Goal: Task Accomplishment & Management: Use online tool/utility

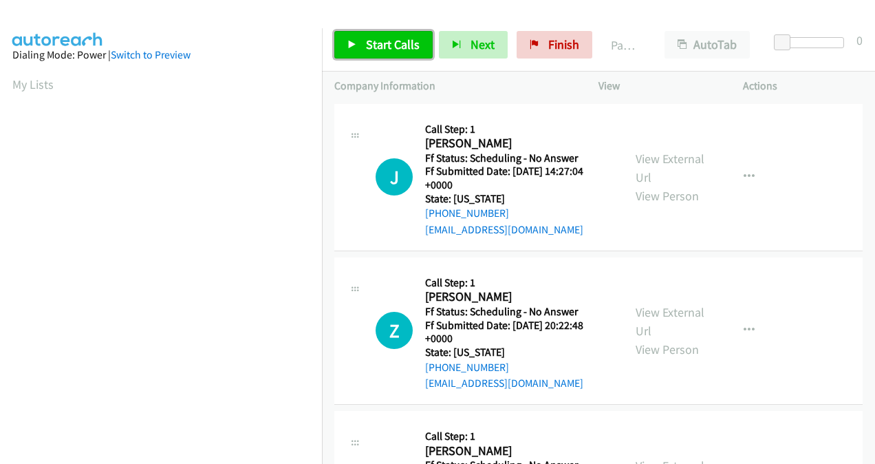
click at [402, 50] on span "Start Calls" at bounding box center [393, 44] width 54 height 16
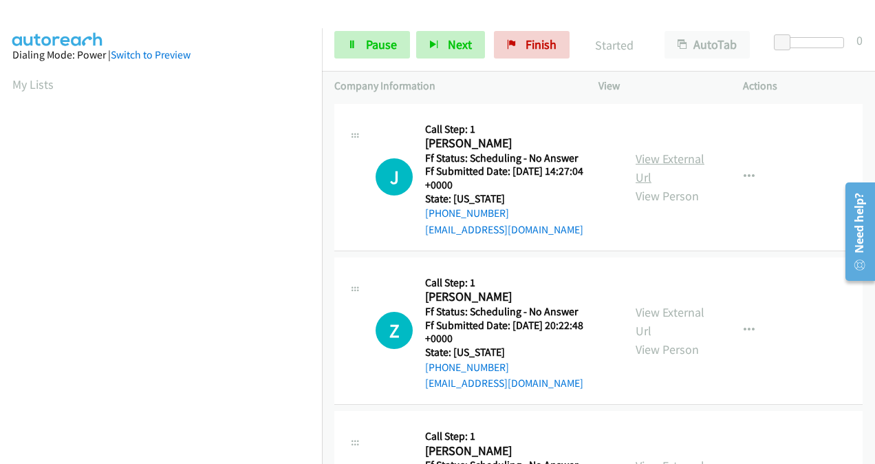
click at [647, 163] on link "View External Url" at bounding box center [670, 168] width 69 height 34
click at [650, 312] on link "View External Url" at bounding box center [670, 321] width 69 height 34
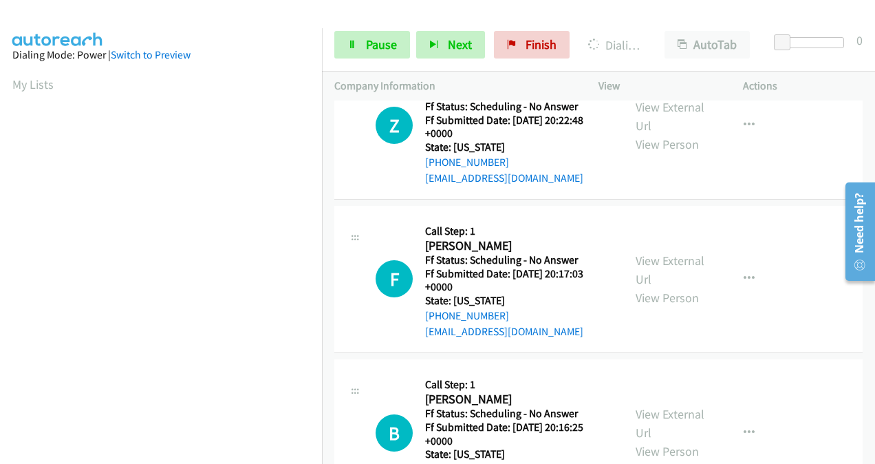
scroll to position [206, 0]
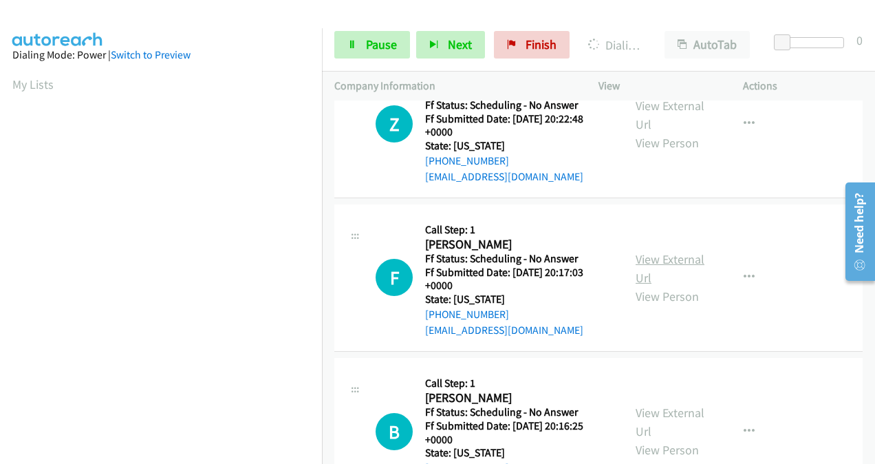
click at [643, 257] on link "View External Url" at bounding box center [670, 268] width 69 height 34
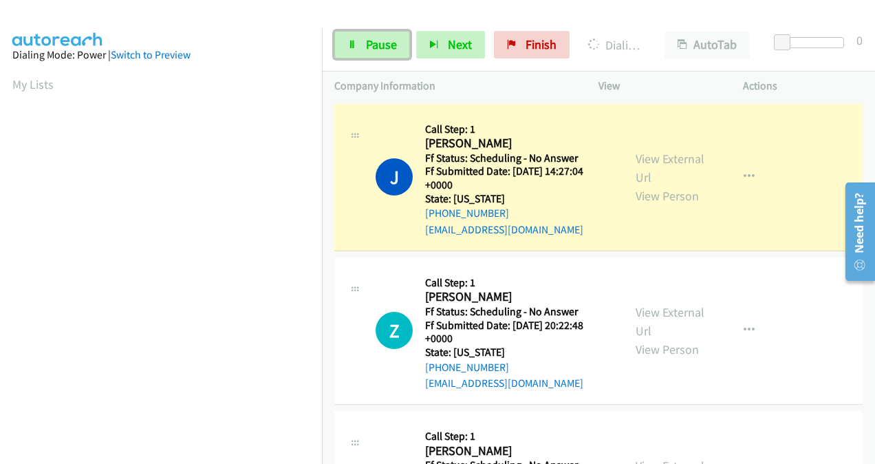
click at [370, 44] on span "Pause" at bounding box center [381, 44] width 31 height 16
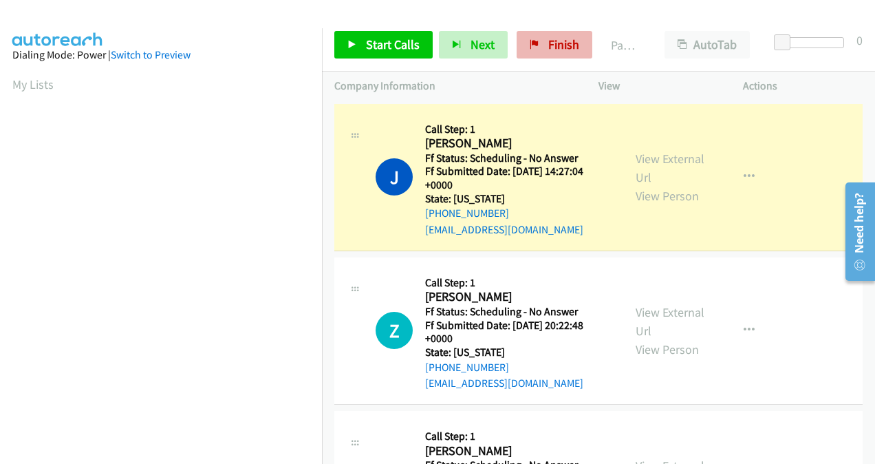
scroll to position [308, 0]
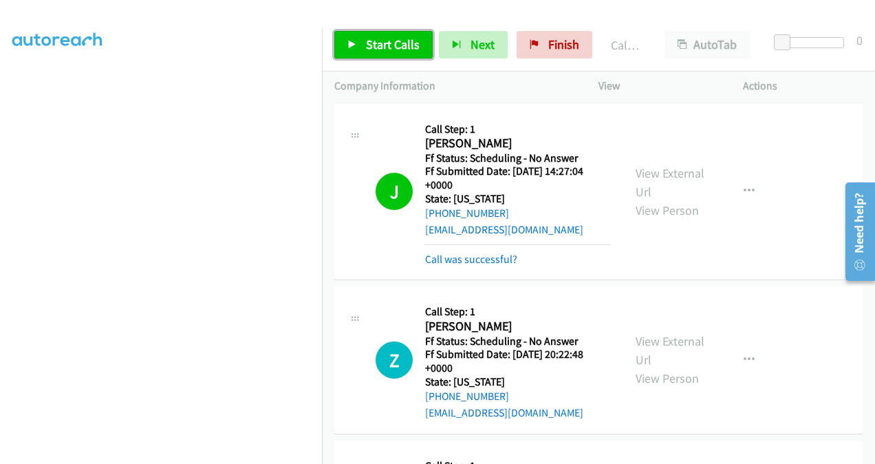
click at [383, 48] on span "Start Calls" at bounding box center [393, 44] width 54 height 16
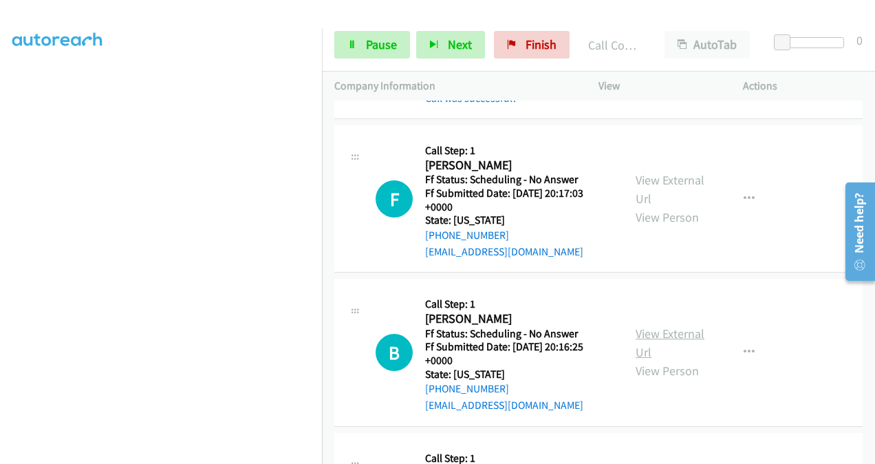
scroll to position [373, 0]
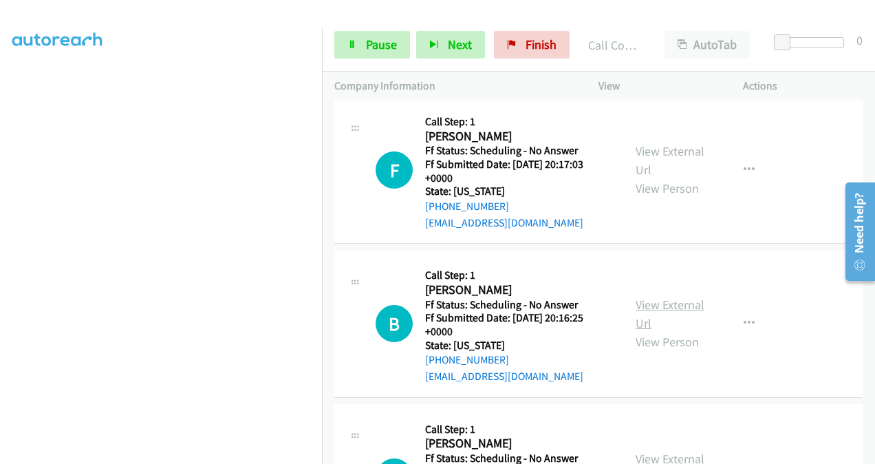
click at [640, 299] on link "View External Url" at bounding box center [670, 314] width 69 height 34
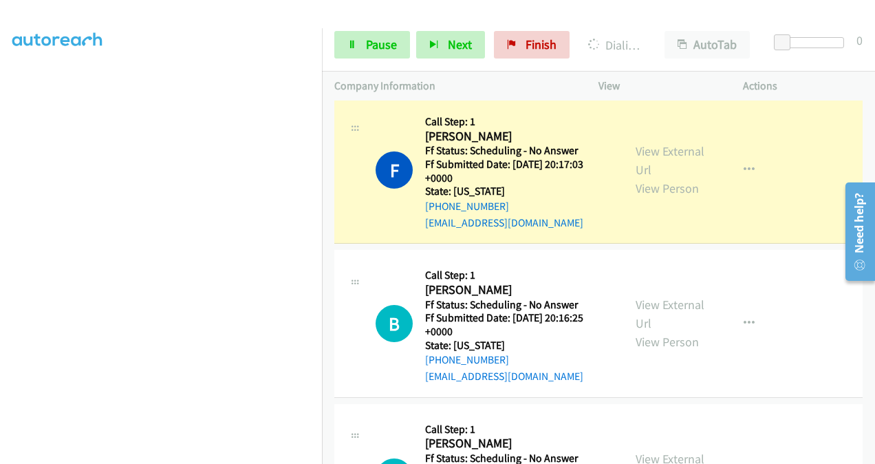
scroll to position [579, 0]
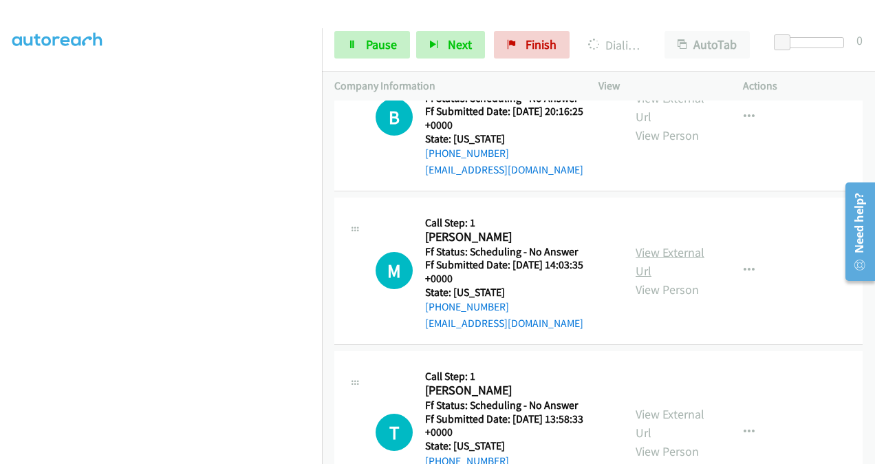
click at [644, 257] on link "View External Url" at bounding box center [670, 261] width 69 height 34
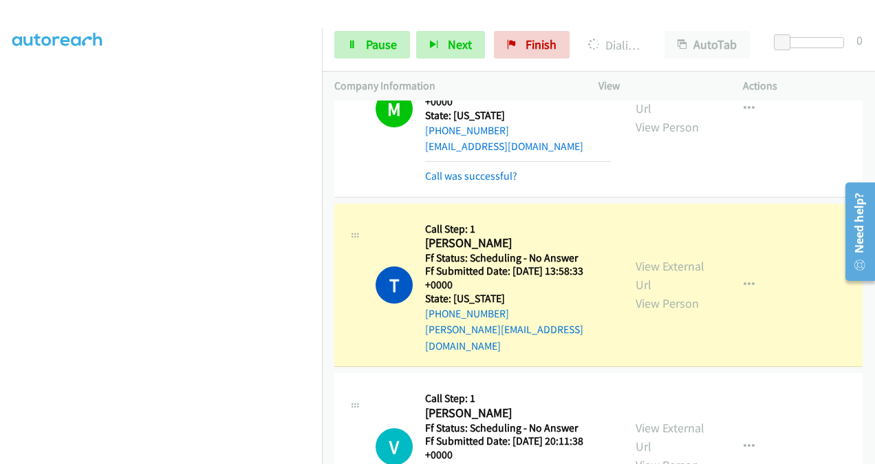
scroll to position [829, 0]
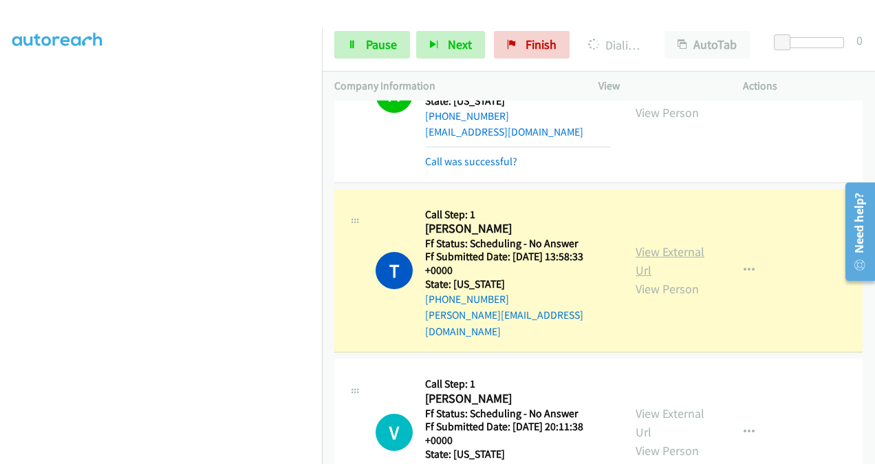
click at [641, 244] on link "View External Url" at bounding box center [670, 261] width 69 height 34
click at [647, 405] on link "View External Url" at bounding box center [670, 422] width 69 height 34
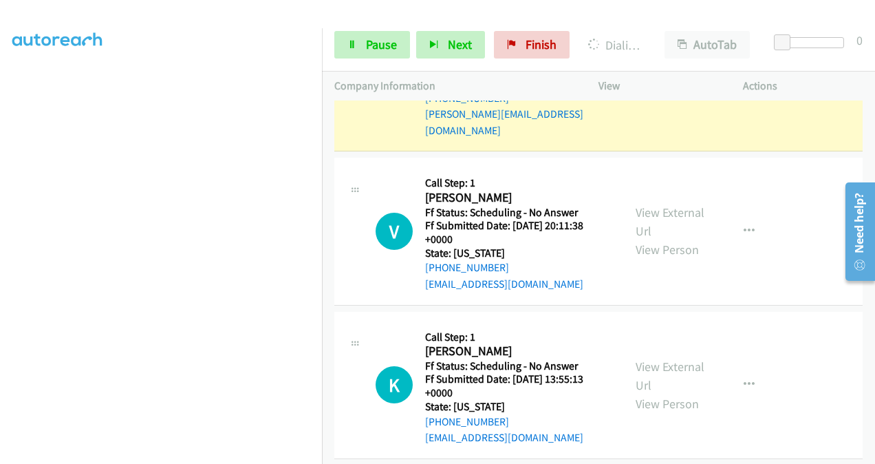
scroll to position [1036, 0]
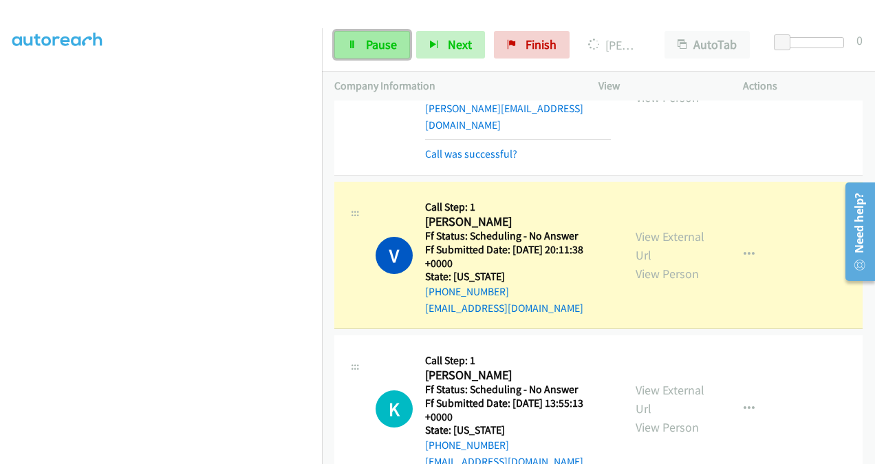
click at [383, 48] on span "Pause" at bounding box center [381, 44] width 31 height 16
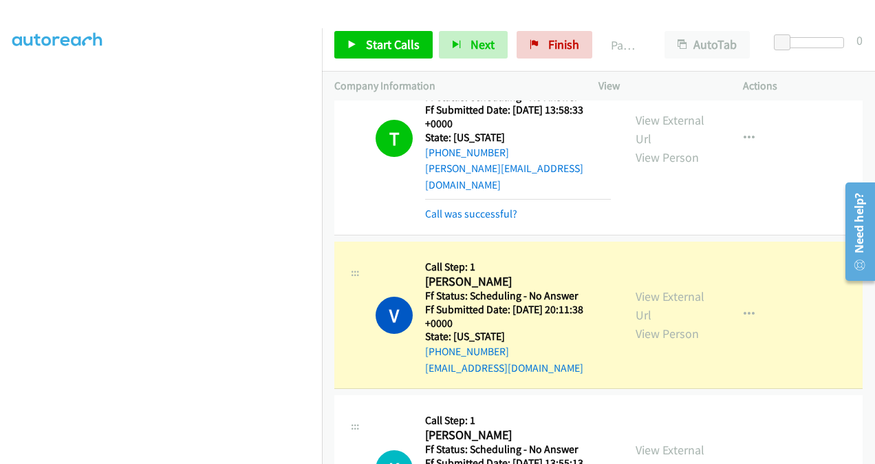
scroll to position [967, 0]
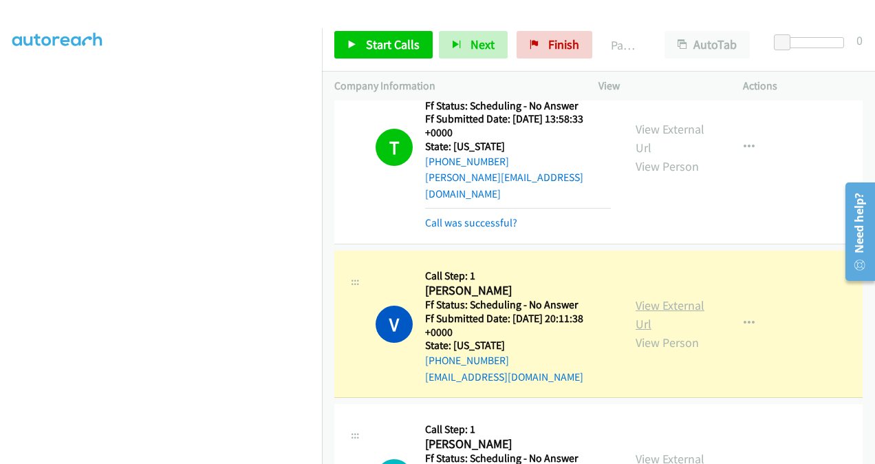
click at [643, 297] on link "View External Url" at bounding box center [670, 314] width 69 height 34
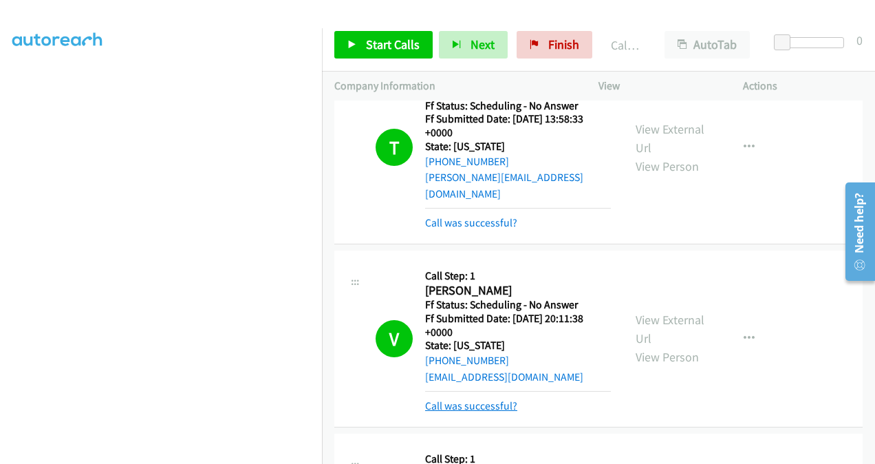
click at [461, 399] on link "Call was successful?" at bounding box center [471, 405] width 92 height 13
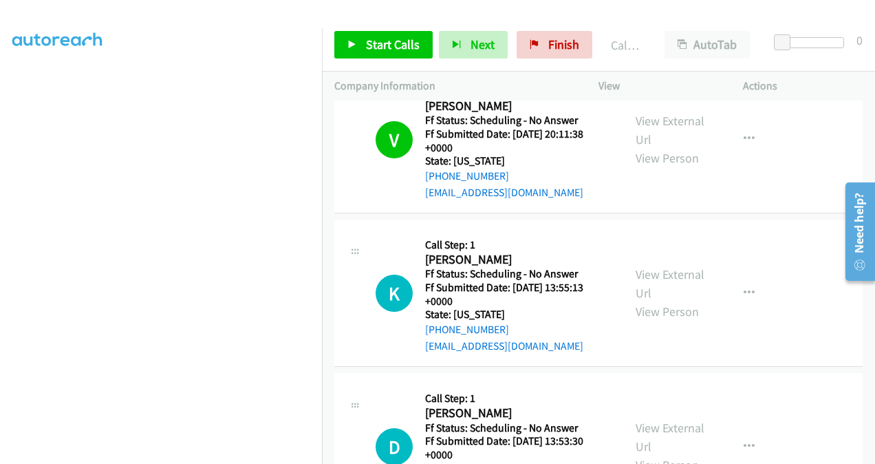
scroll to position [1173, 0]
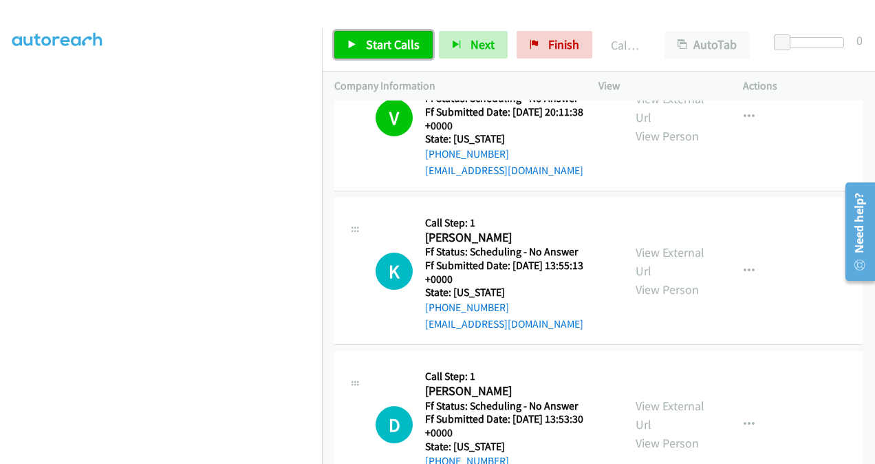
click at [371, 48] on span "Start Calls" at bounding box center [393, 44] width 54 height 16
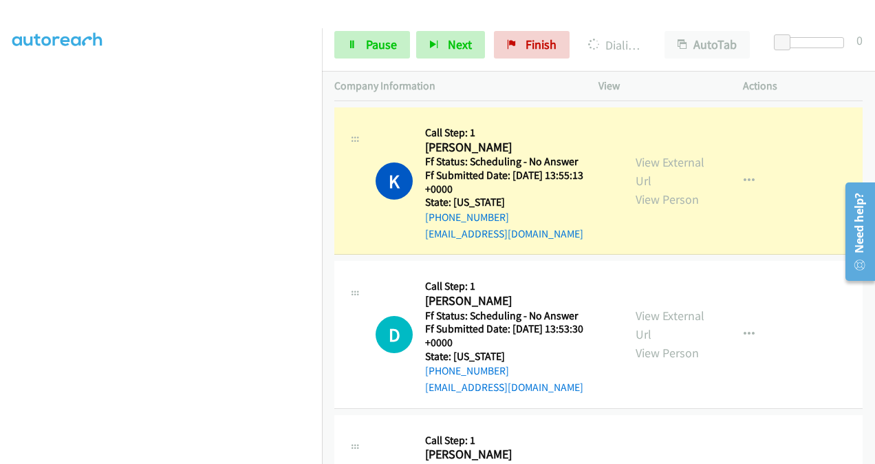
scroll to position [1242, 0]
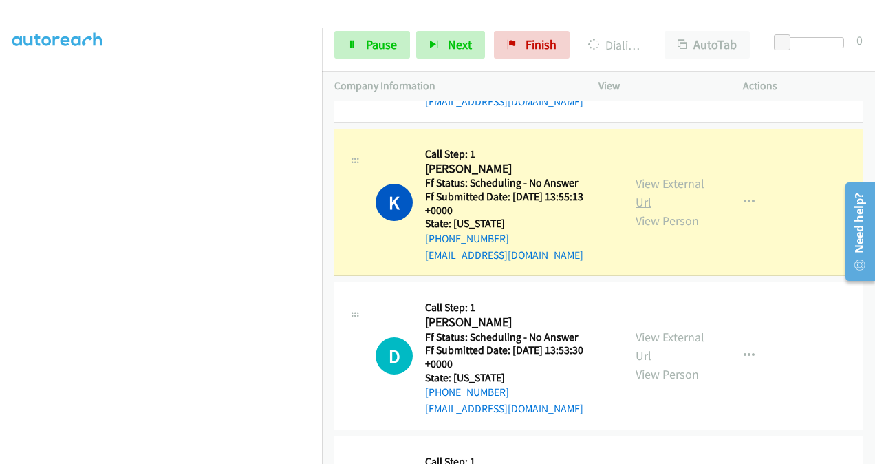
click at [636, 175] on link "View External Url" at bounding box center [670, 192] width 69 height 34
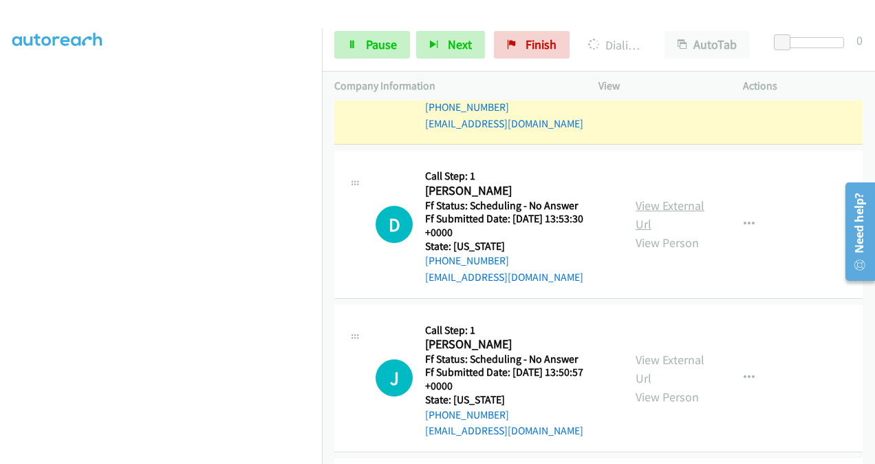
scroll to position [1380, 0]
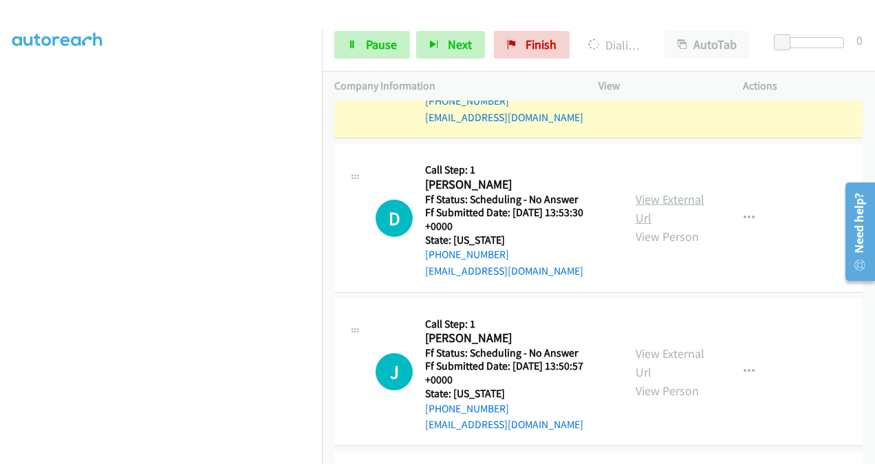
click at [638, 191] on link "View External Url" at bounding box center [670, 208] width 69 height 34
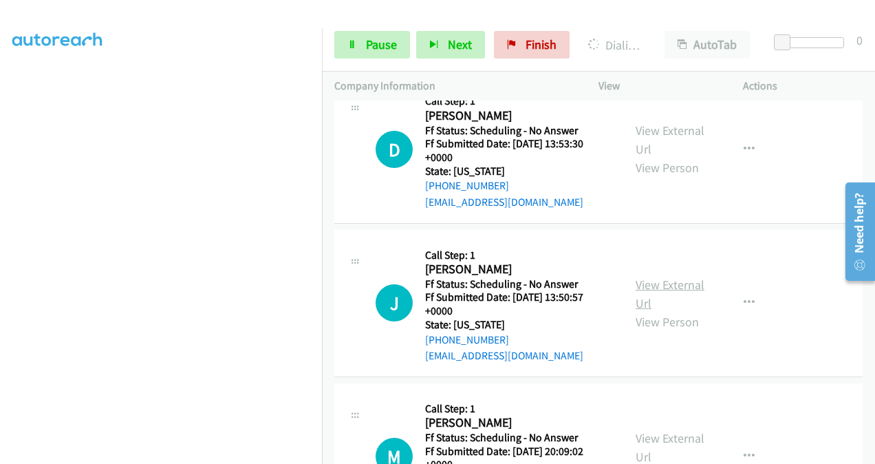
click at [644, 277] on link "View External Url" at bounding box center [670, 294] width 69 height 34
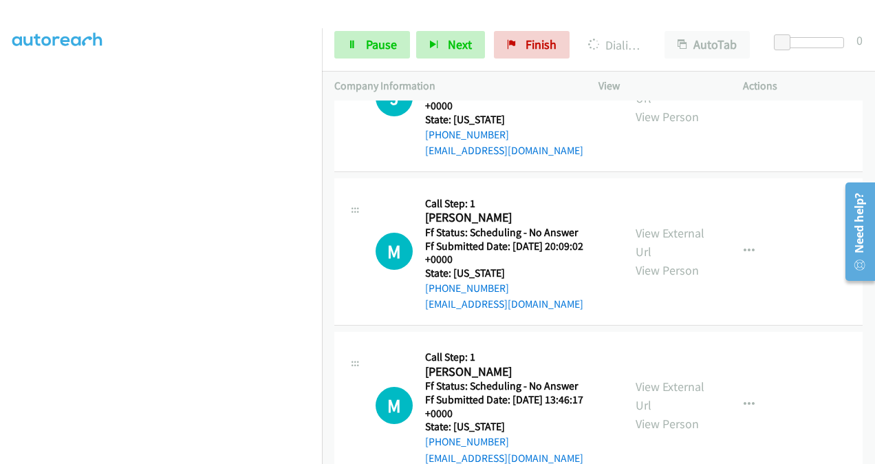
scroll to position [1655, 0]
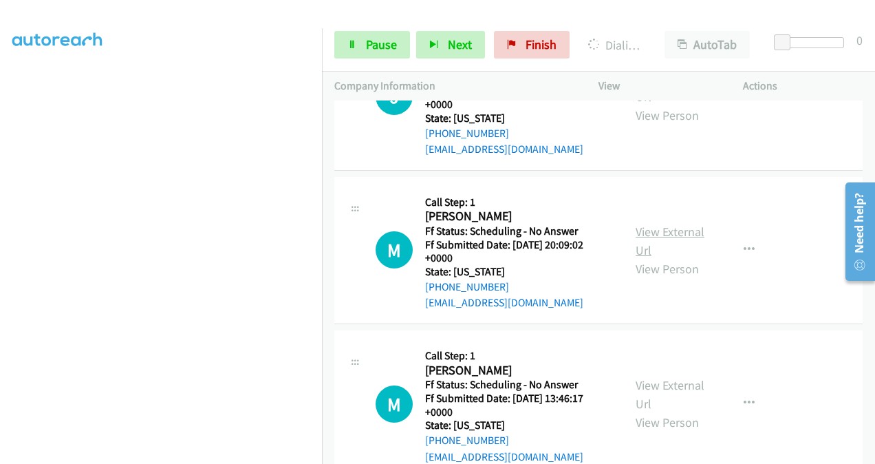
click at [640, 224] on link "View External Url" at bounding box center [670, 241] width 69 height 34
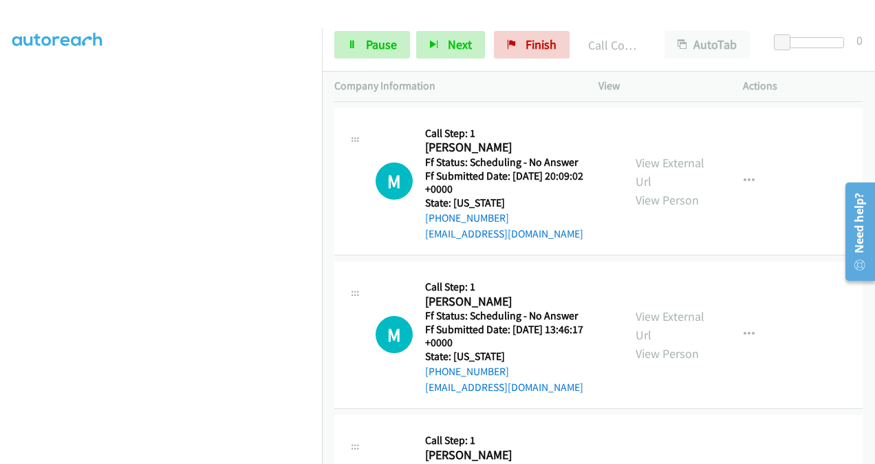
scroll to position [1876, 0]
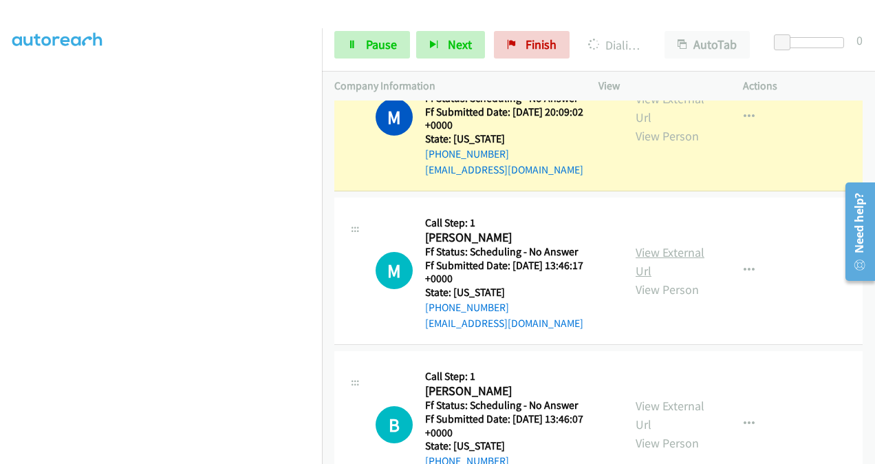
click at [641, 244] on link "View External Url" at bounding box center [670, 261] width 69 height 34
click at [386, 43] on span "Pause" at bounding box center [381, 44] width 31 height 16
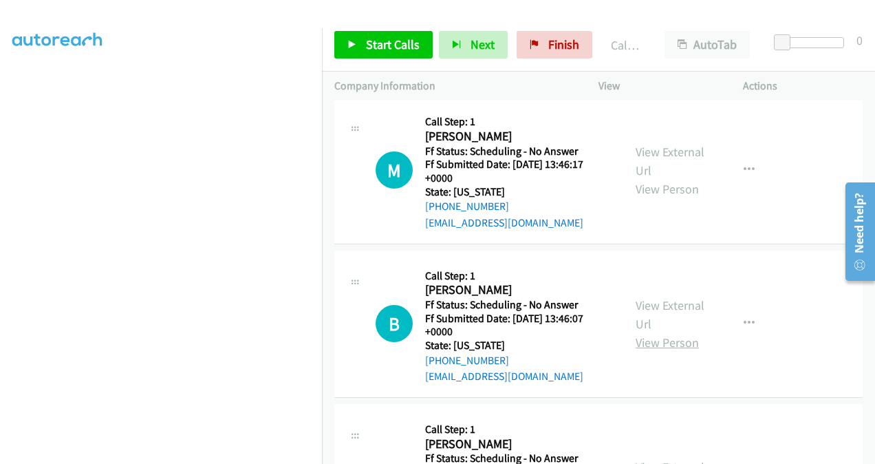
scroll to position [2097, 0]
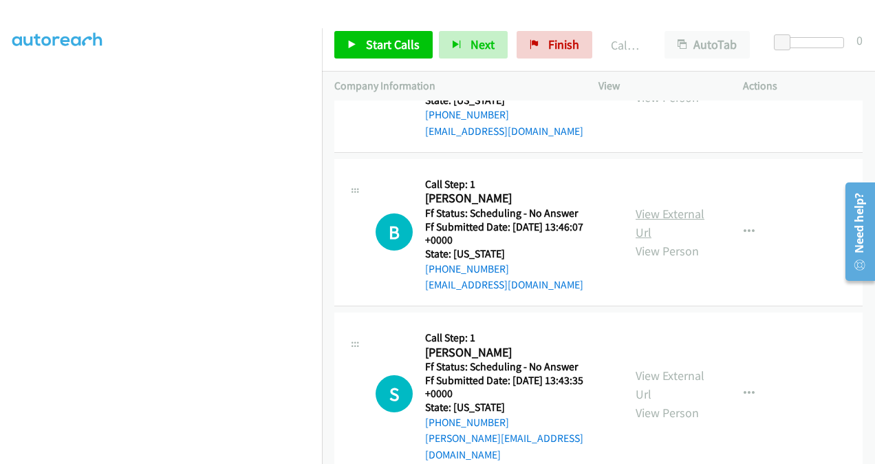
click at [648, 206] on link "View External Url" at bounding box center [670, 223] width 69 height 34
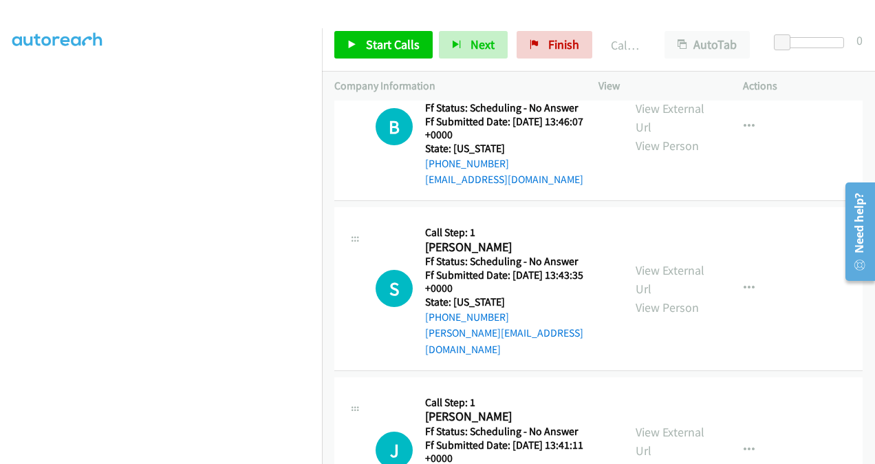
scroll to position [2235, 0]
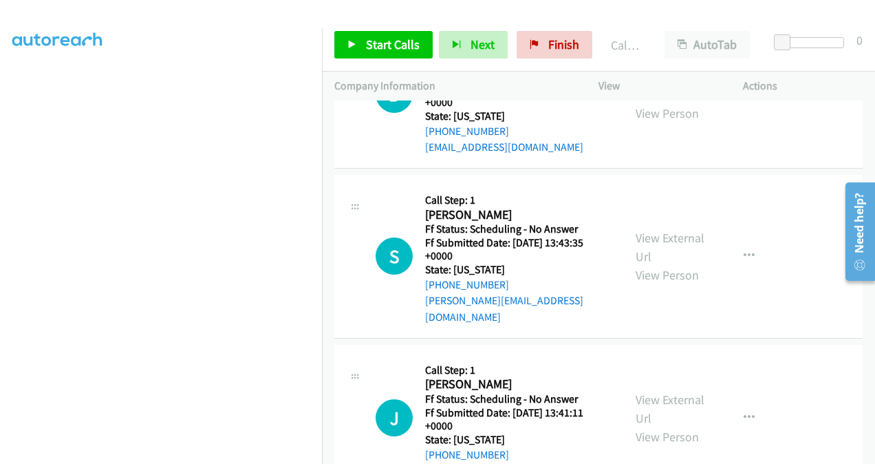
click at [640, 228] on div "View External Url View Person" at bounding box center [671, 256] width 70 height 56
click at [639, 230] on link "View External Url" at bounding box center [670, 247] width 69 height 34
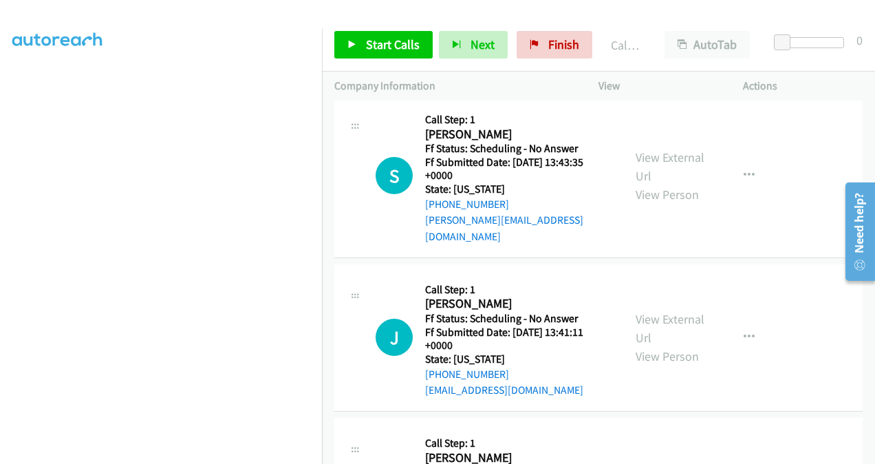
scroll to position [2373, 0]
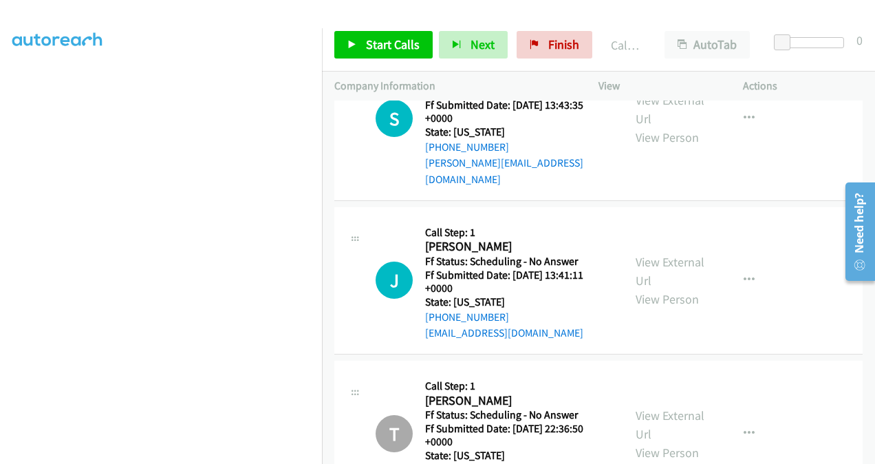
click at [644, 253] on div "View External Url View Person" at bounding box center [671, 281] width 70 height 56
click at [641, 254] on link "View External Url" at bounding box center [670, 271] width 69 height 34
click at [370, 44] on span "Start Calls" at bounding box center [393, 44] width 54 height 16
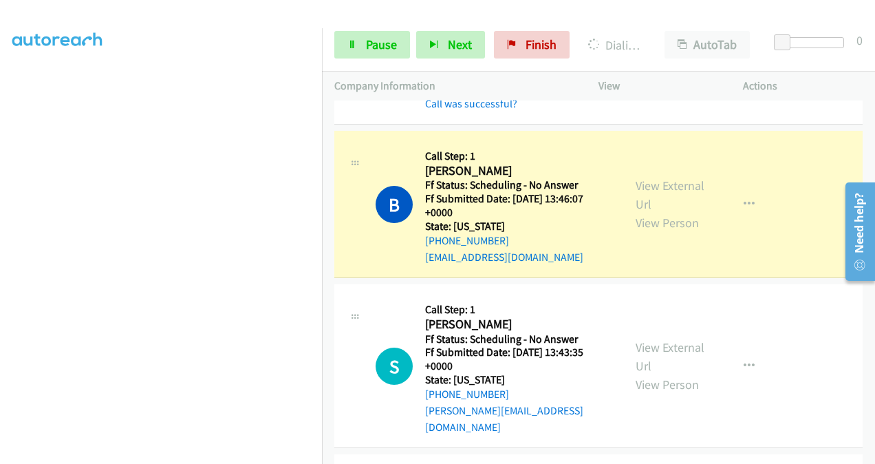
scroll to position [2126, 0]
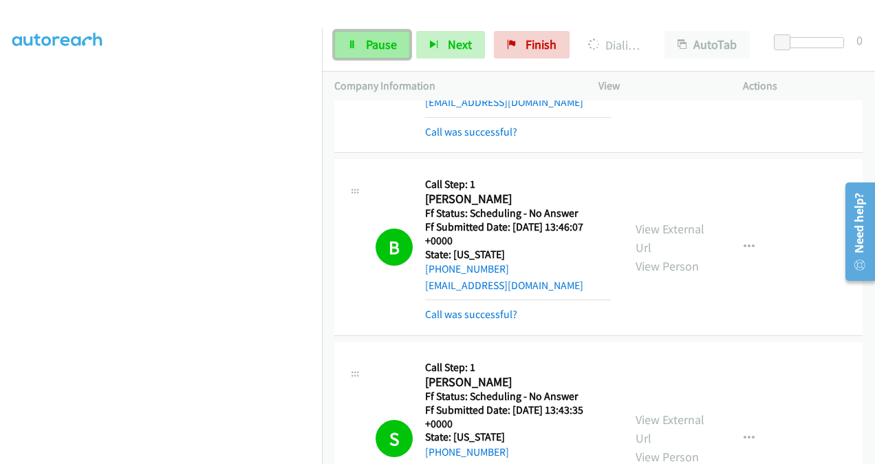
click at [363, 46] on link "Pause" at bounding box center [372, 45] width 76 height 28
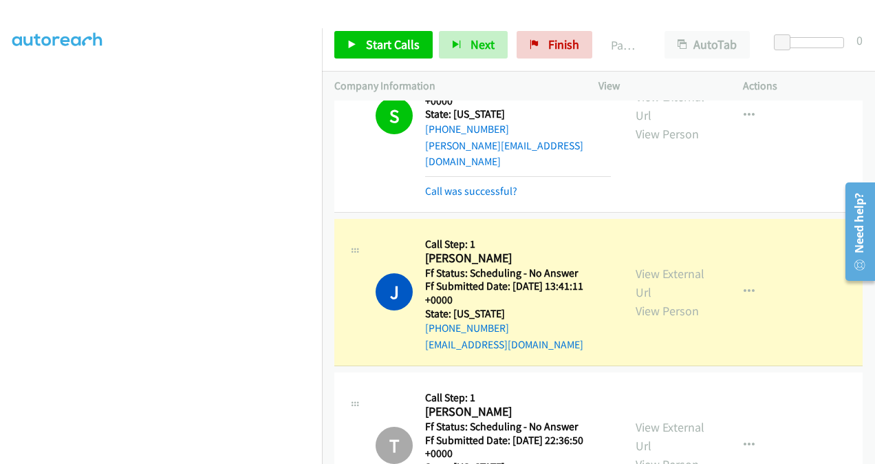
scroll to position [2470, 0]
